Goal: Information Seeking & Learning: Find specific page/section

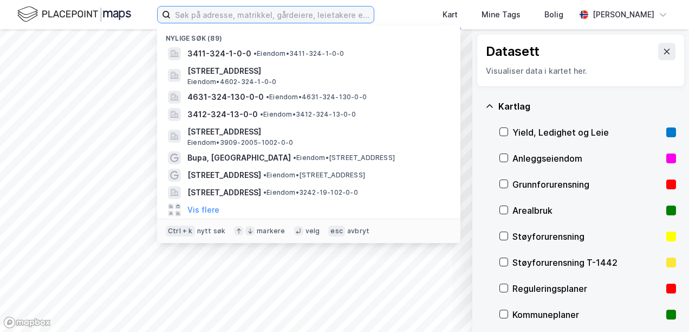
click at [315, 13] on input at bounding box center [272, 15] width 203 height 16
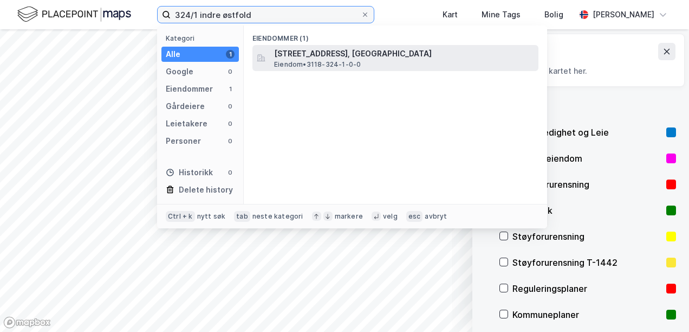
type input "324/1 indre østfold"
click at [316, 62] on span "Eiendom • 3118-324-1-0-0" at bounding box center [317, 64] width 87 height 9
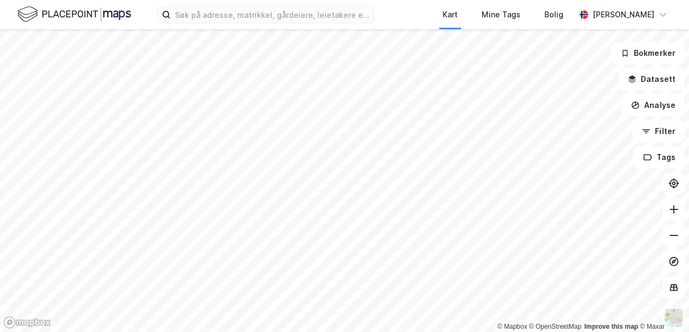
click at [393, 22] on div "Kart Mine Tags Bolig [PERSON_NAME]" at bounding box center [344, 14] width 689 height 29
click at [386, 14] on div "Kart Mine Tags Bolig [PERSON_NAME]" at bounding box center [344, 14] width 689 height 29
click at [370, 16] on div "Kart Mine Tags Bolig [PERSON_NAME]" at bounding box center [344, 14] width 689 height 29
click at [351, 16] on input at bounding box center [272, 15] width 203 height 16
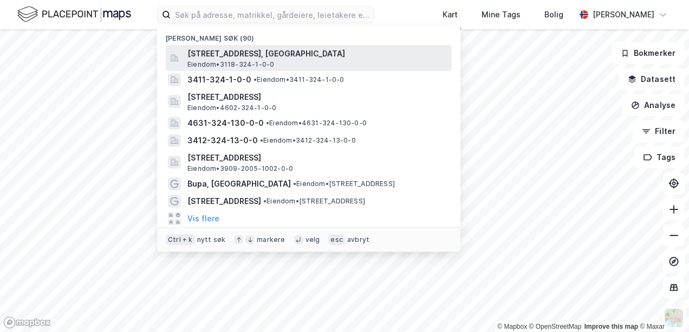
click at [303, 56] on span "[STREET_ADDRESS], [GEOGRAPHIC_DATA]" at bounding box center [318, 53] width 260 height 13
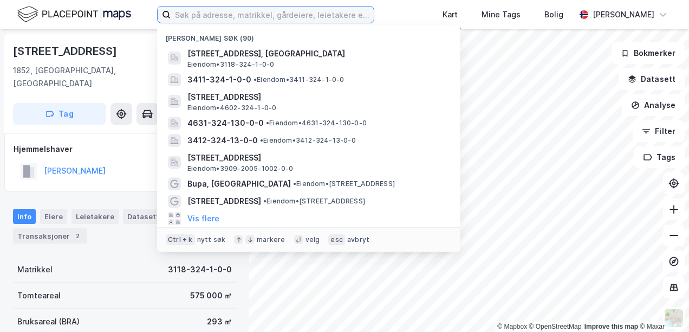
click at [263, 15] on input at bounding box center [272, 15] width 203 height 16
click at [314, 12] on input at bounding box center [272, 15] width 203 height 16
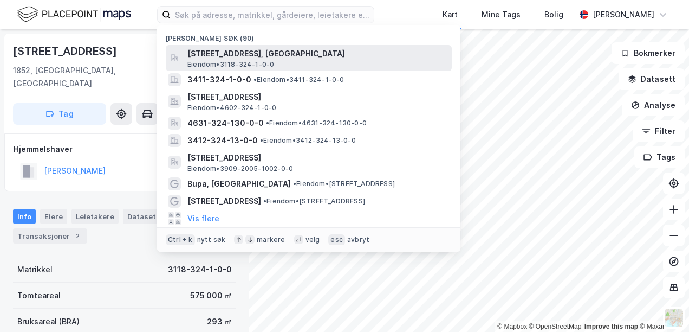
click at [343, 49] on span "[STREET_ADDRESS], [GEOGRAPHIC_DATA]" at bounding box center [318, 53] width 260 height 13
